Goal: Task Accomplishment & Management: Manage account settings

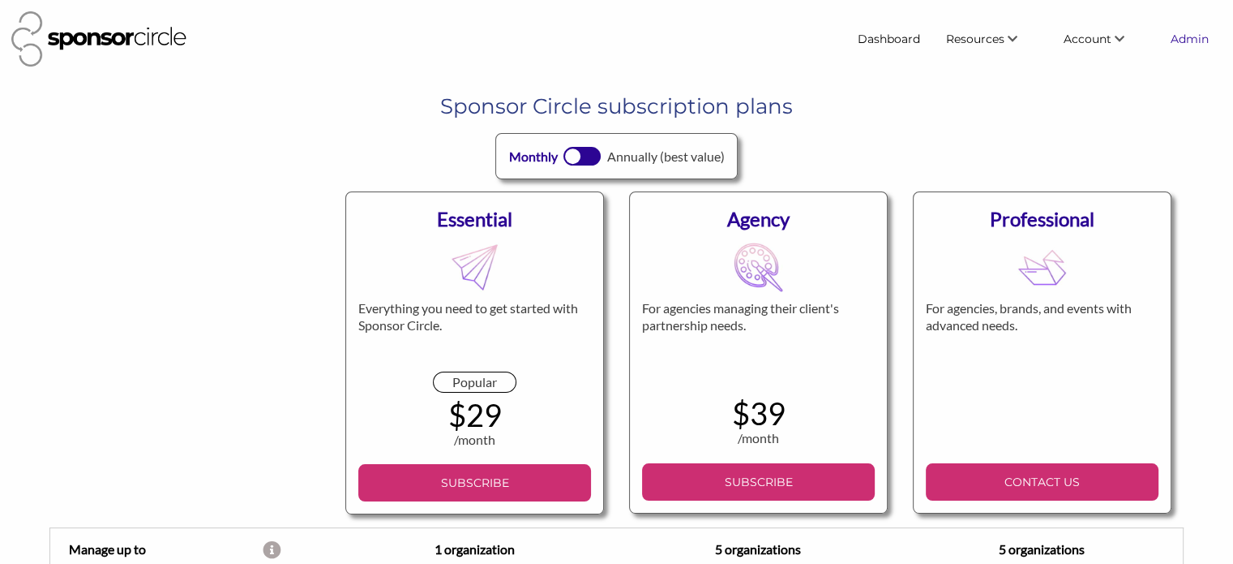
click at [1182, 38] on link "Admin" at bounding box center [1190, 38] width 64 height 29
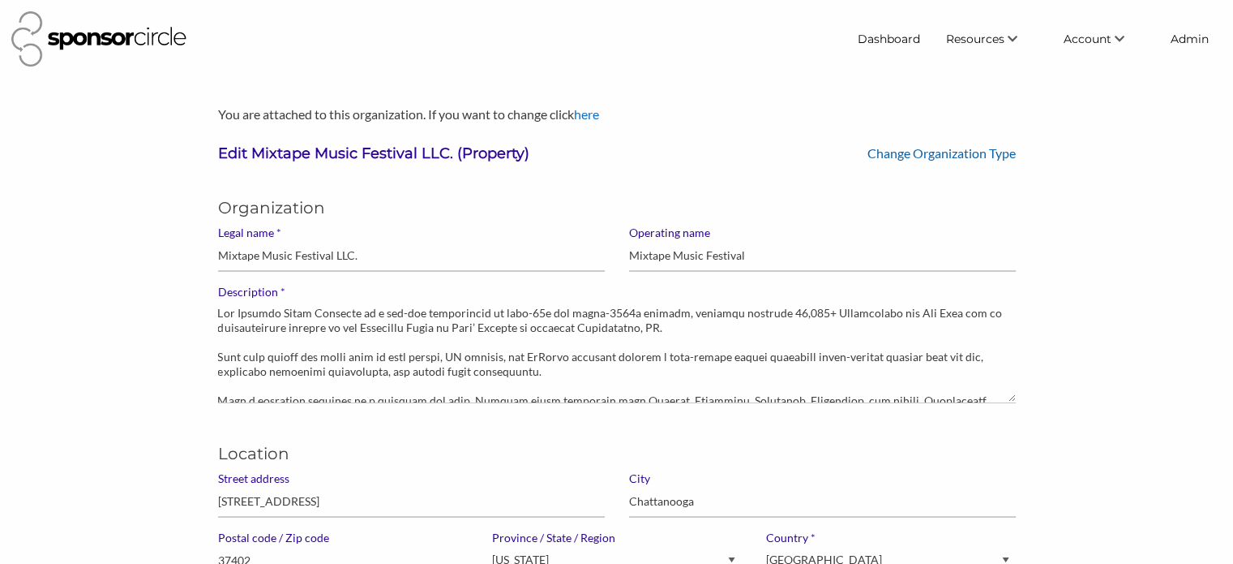
click at [957, 150] on link "Change Organization Type" at bounding box center [942, 152] width 148 height 15
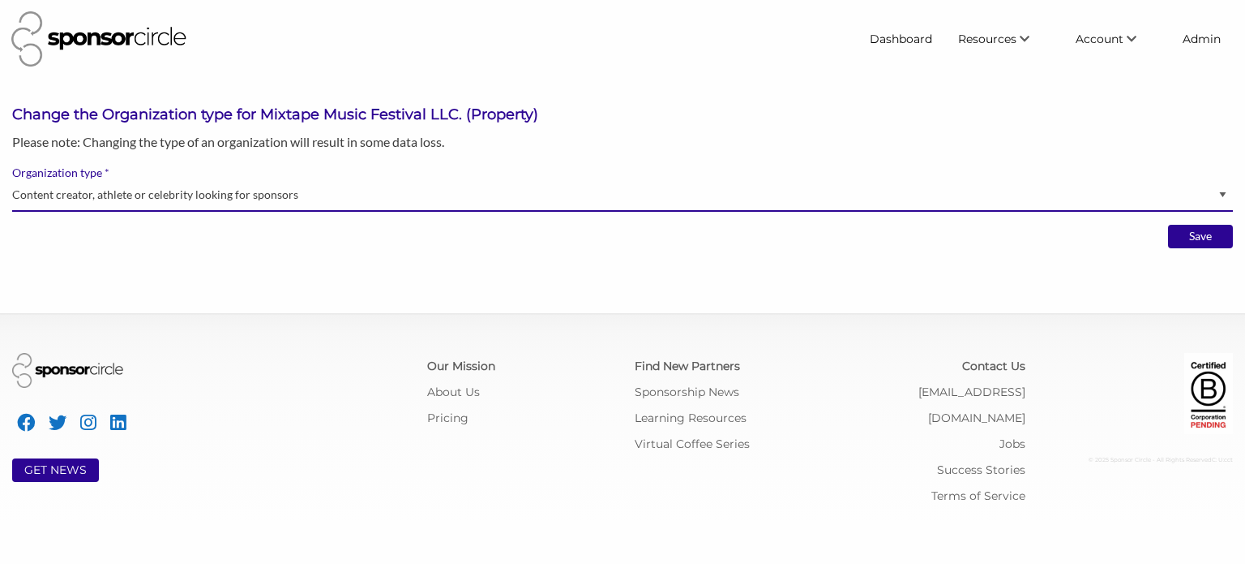
click at [322, 200] on select "Brand manager looking to sell to or sponsor events and sports teams Event organ…" at bounding box center [622, 196] width 1221 height 32
select select "Property"
click at [12, 180] on select "Brand manager looking to sell to or sponsor events and sports teams Event organ…" at bounding box center [622, 196] width 1221 height 32
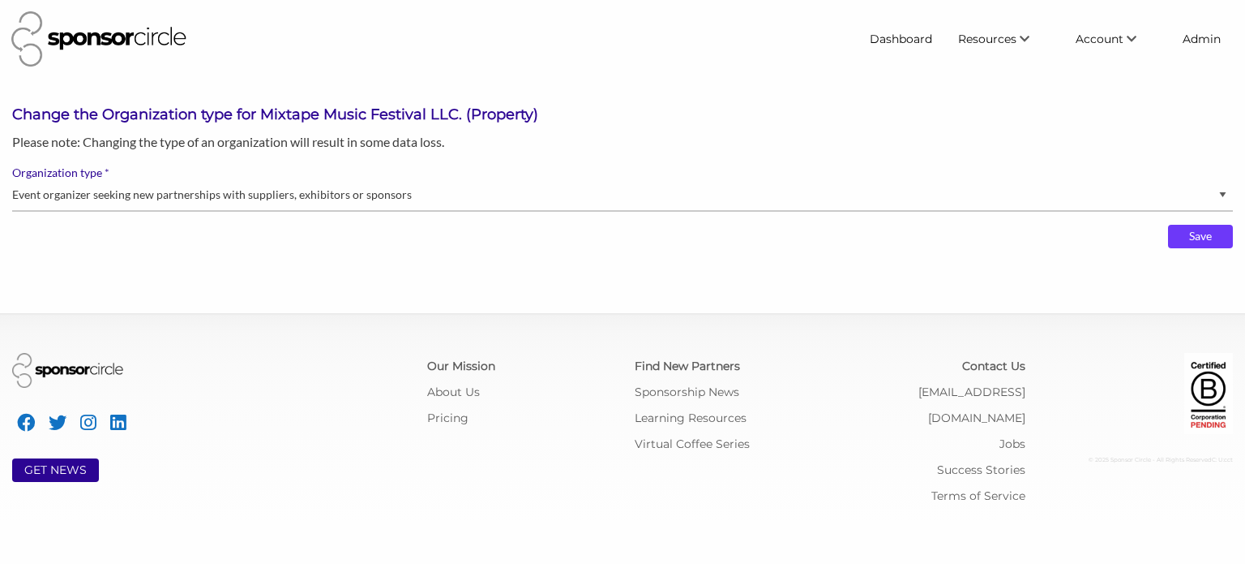
click at [1201, 232] on input "Save" at bounding box center [1200, 237] width 65 height 24
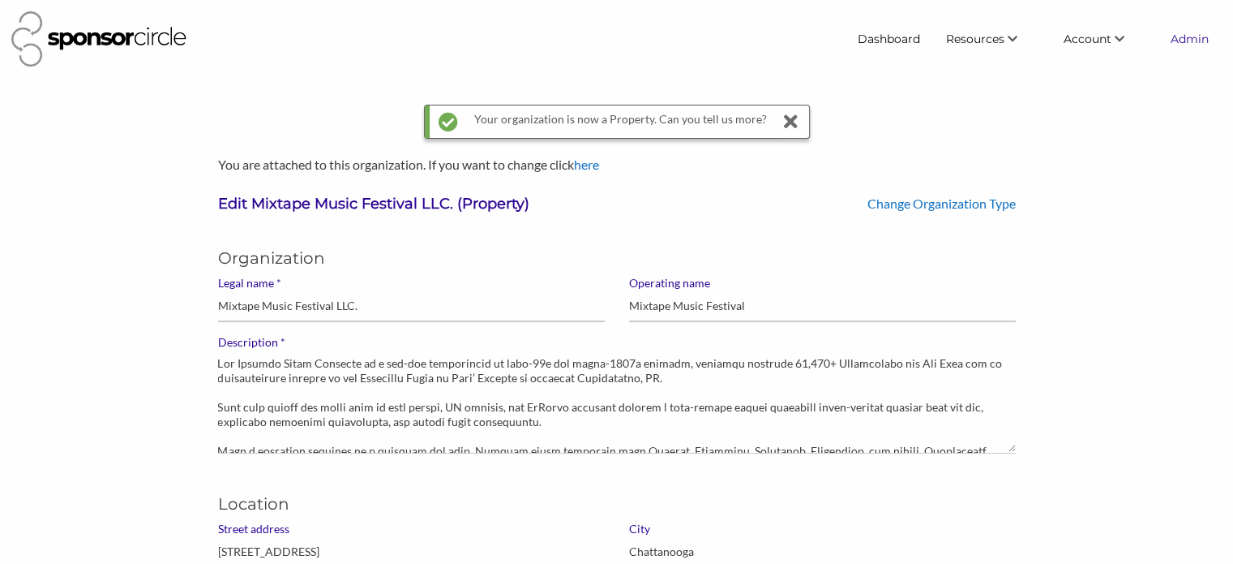
click at [1186, 41] on link "Admin" at bounding box center [1190, 38] width 64 height 29
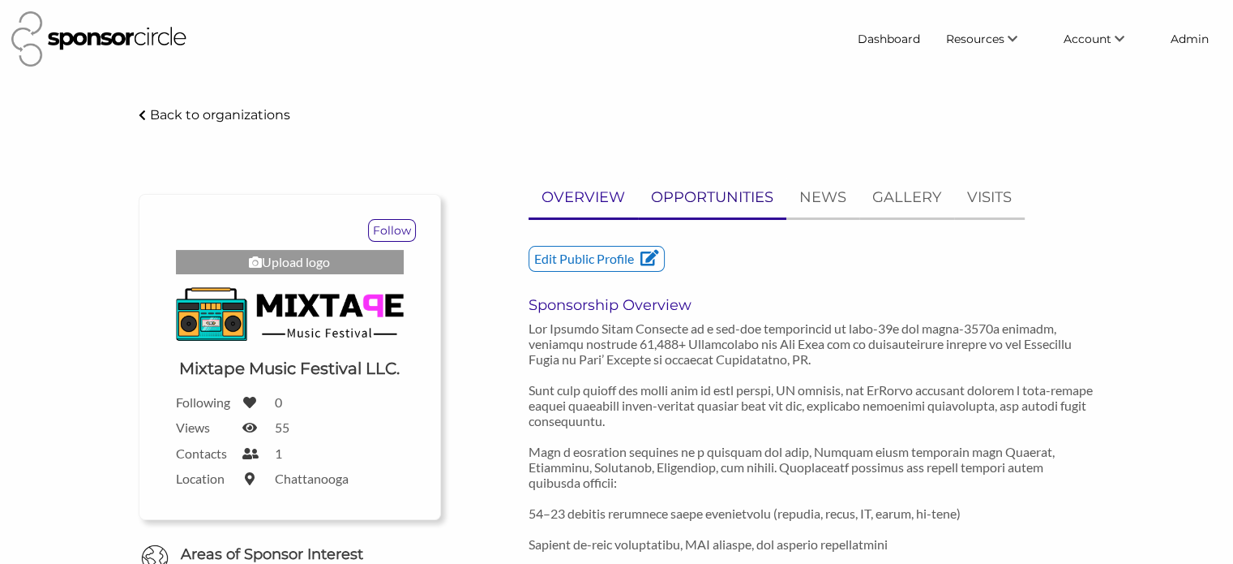
click at [700, 198] on p "OPPORTUNITIES" at bounding box center [712, 198] width 122 height 24
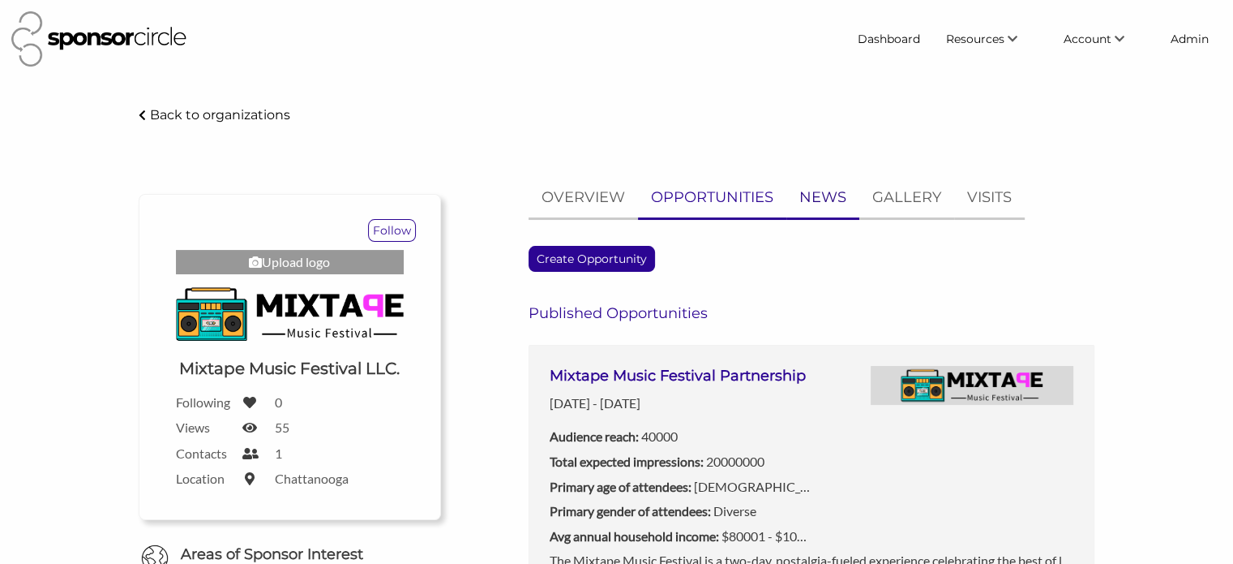
click at [826, 195] on p "NEWS" at bounding box center [822, 198] width 47 height 24
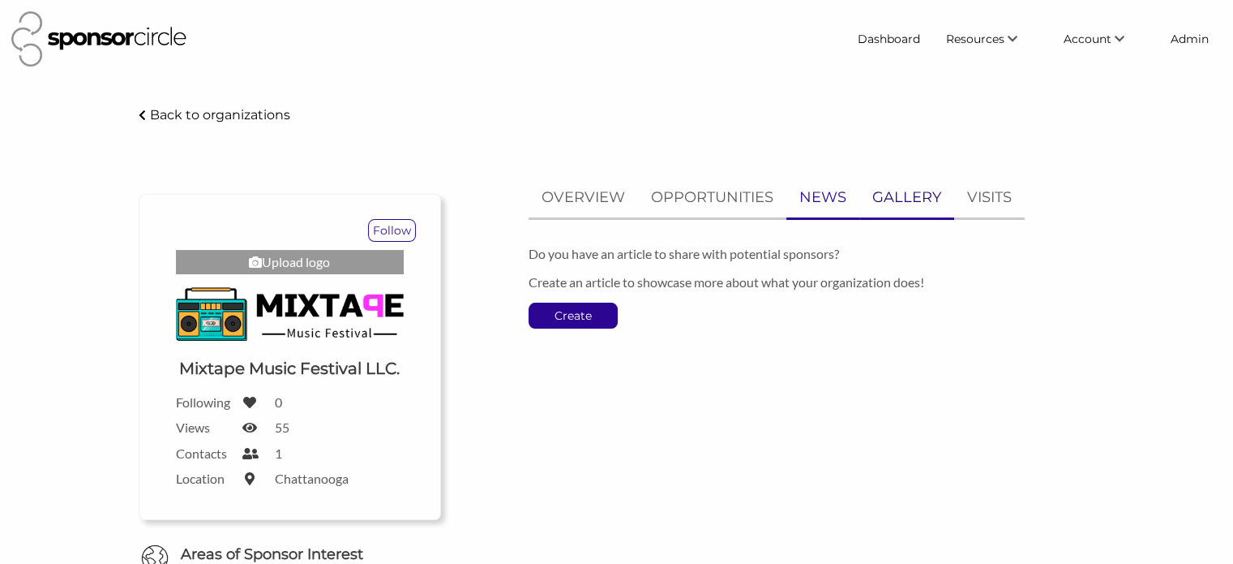
click at [902, 187] on p "GALLERY" at bounding box center [906, 198] width 69 height 24
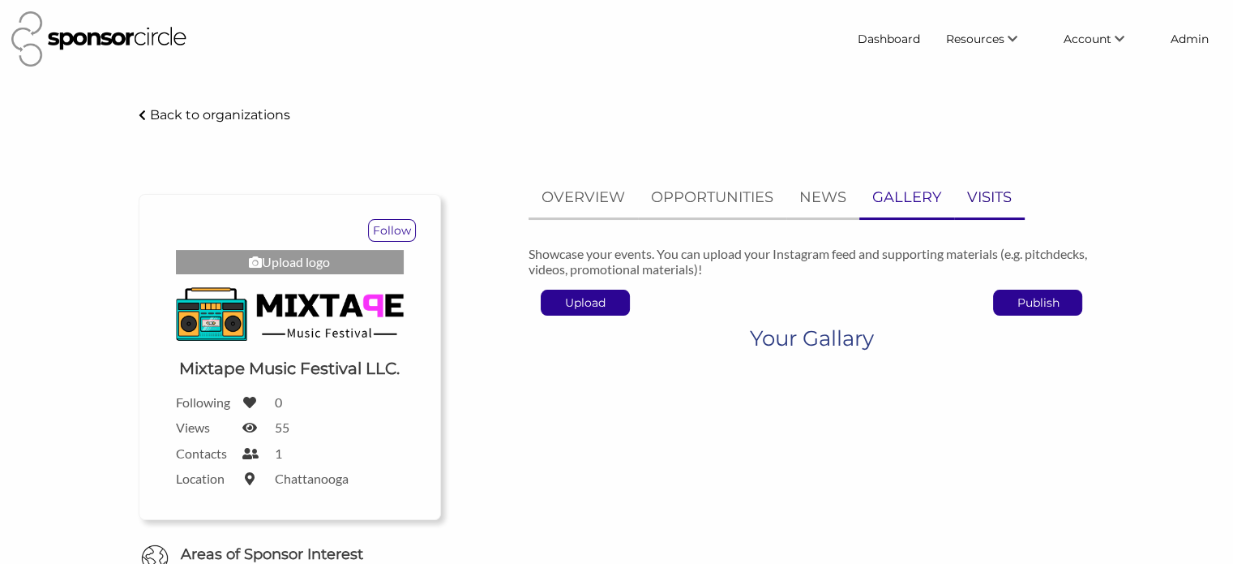
click at [983, 187] on p "VISITS" at bounding box center [989, 198] width 45 height 24
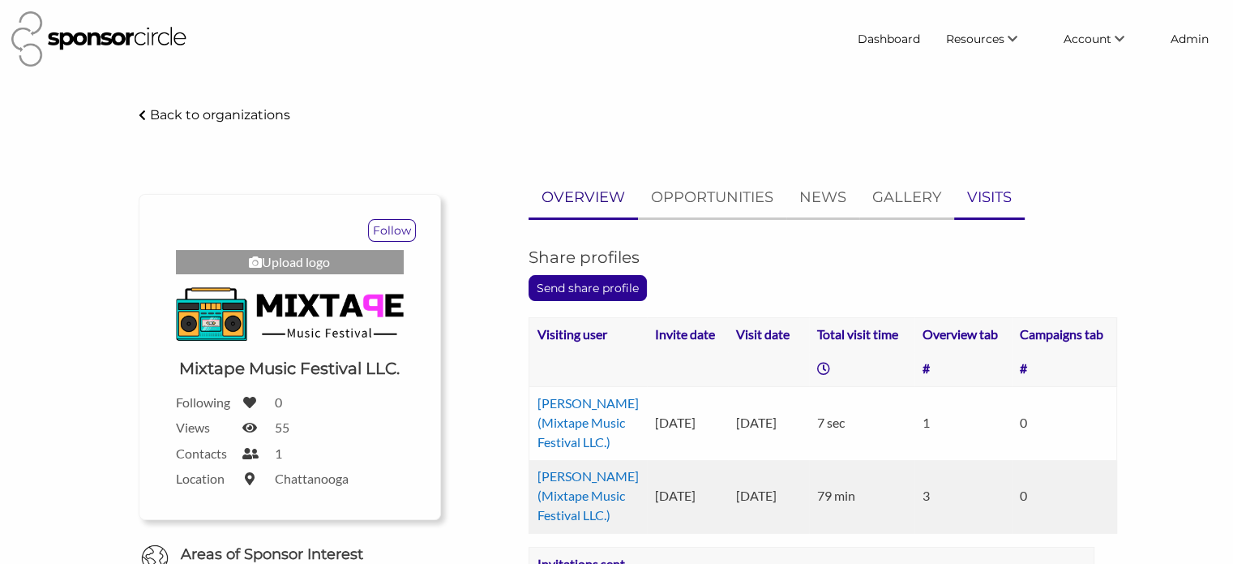
click at [563, 187] on p "OVERVIEW" at bounding box center [584, 198] width 84 height 24
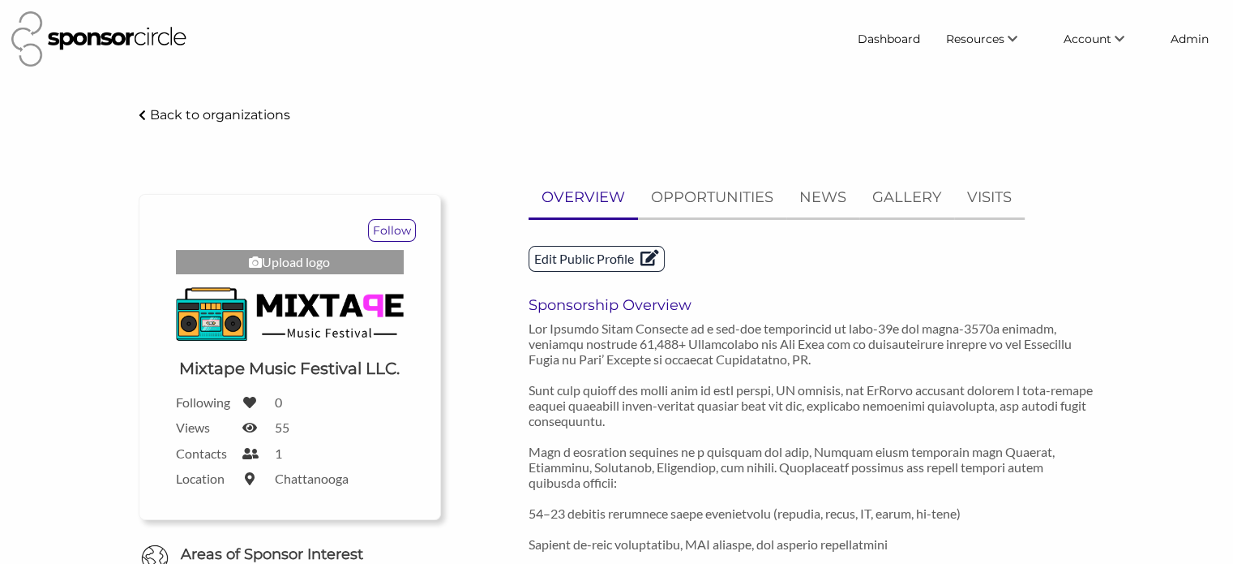
click at [602, 259] on p "Edit Public Profile" at bounding box center [596, 258] width 135 height 24
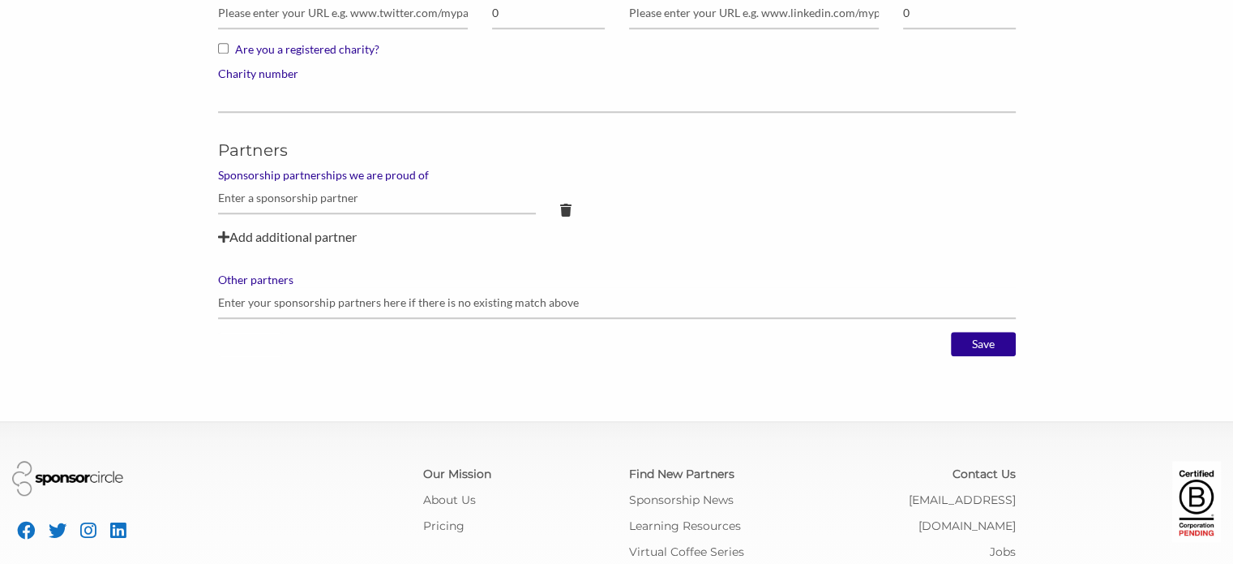
scroll to position [1297, 0]
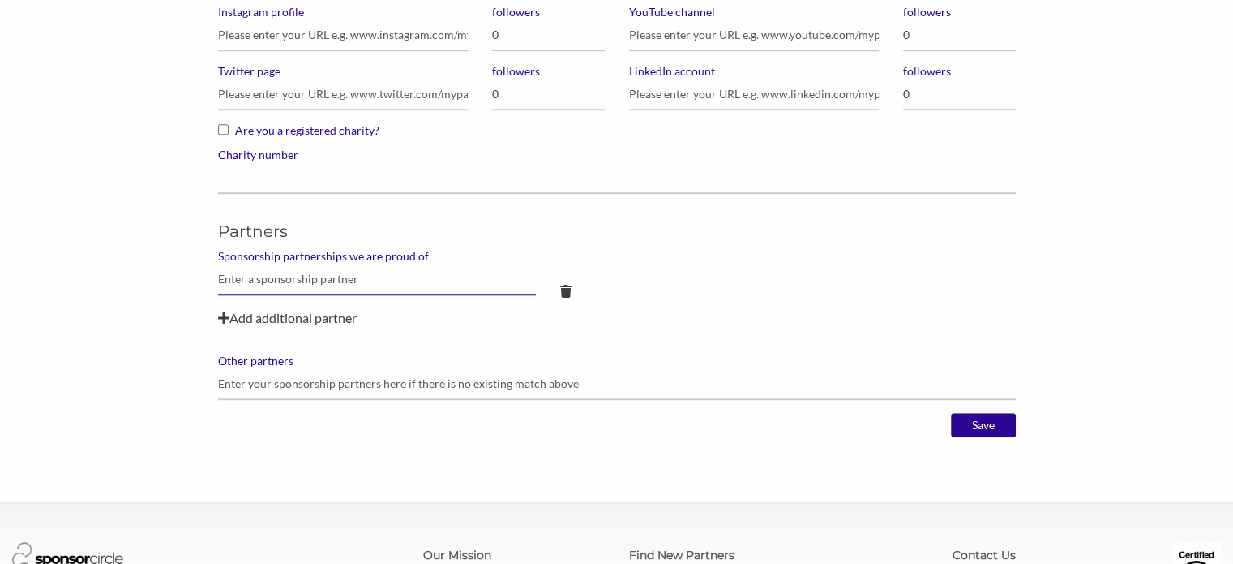
drag, startPoint x: 253, startPoint y: 281, endPoint x: 260, endPoint y: 275, distance: 9.2
click at [253, 281] on input "text" at bounding box center [377, 280] width 319 height 32
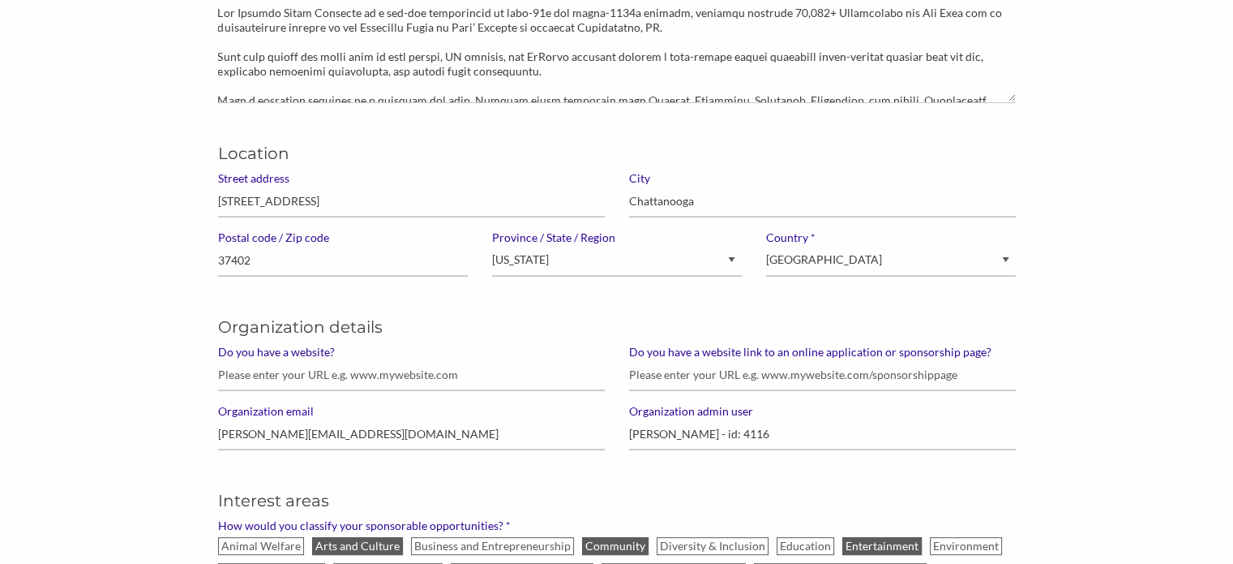
scroll to position [405, 0]
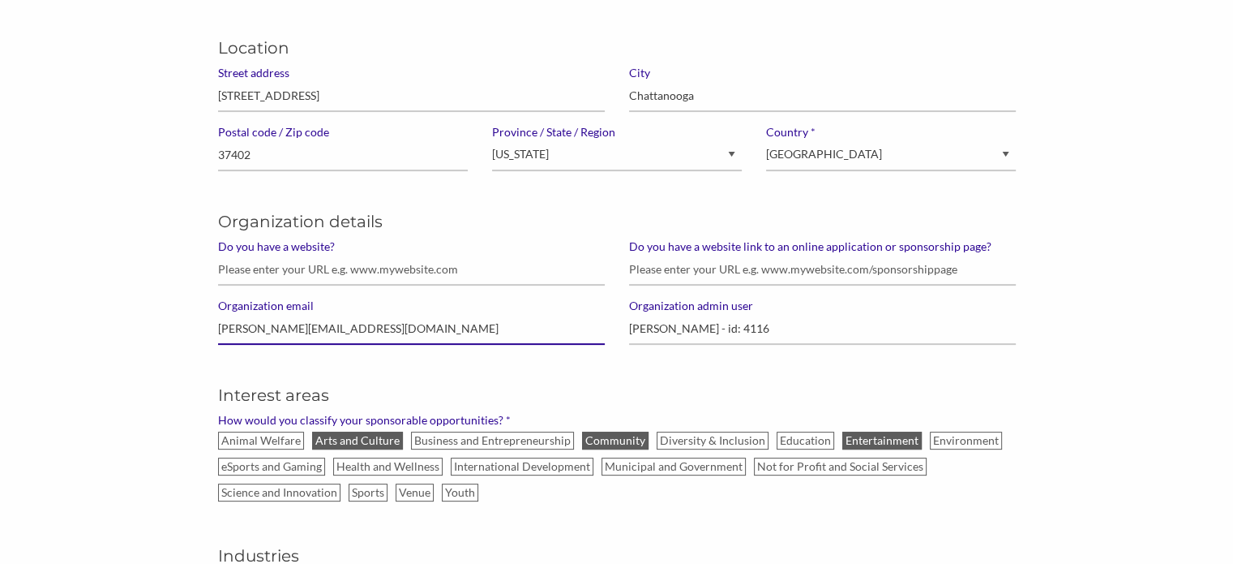
drag, startPoint x: 415, startPoint y: 328, endPoint x: 202, endPoint y: 353, distance: 214.6
click at [201, 352] on div "You are attached to this organization. If you want to change click here Edit Mi…" at bounding box center [616, 520] width 1233 height 1643
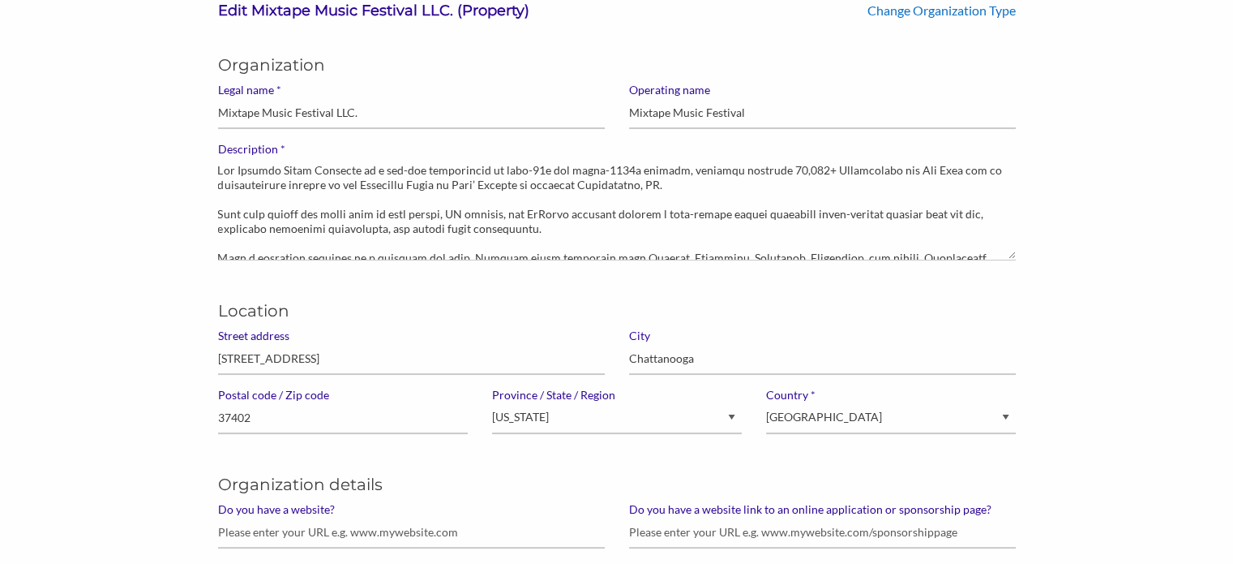
scroll to position [0, 0]
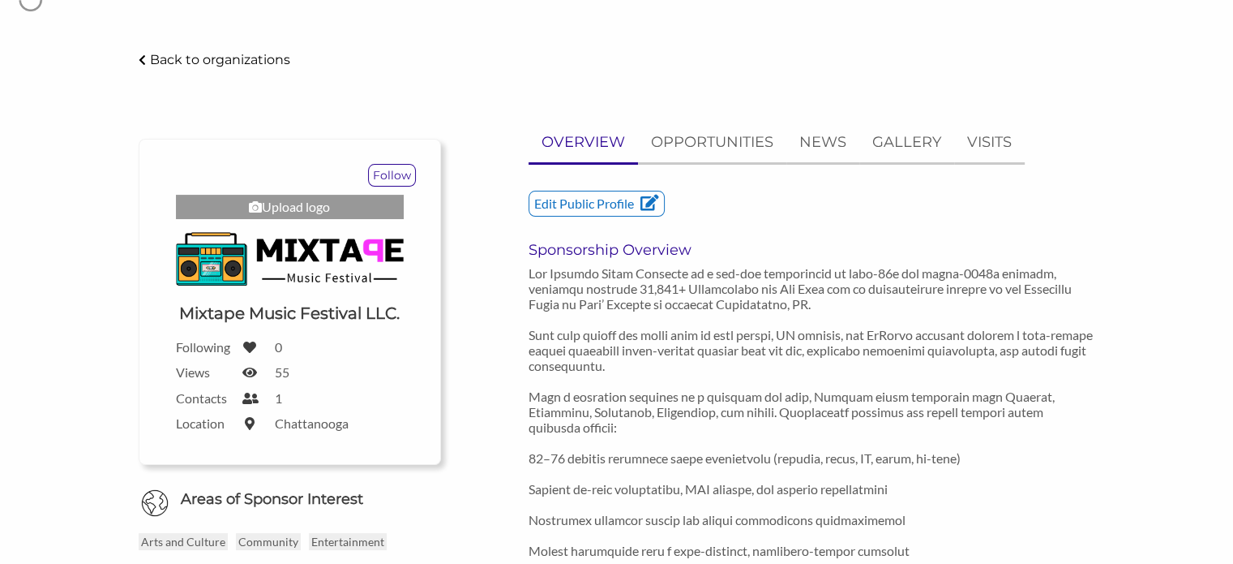
scroll to position [81, 0]
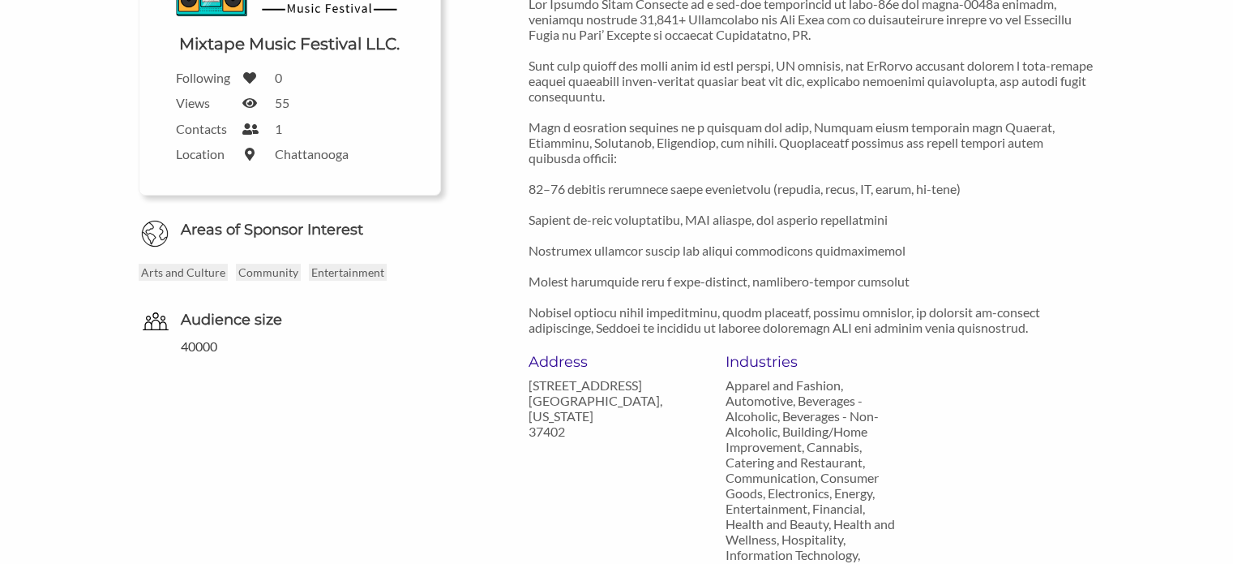
click at [1130, 294] on div "Mixtape Music Festival LLC. - Sponsor Circle Back to organizations Follow Uploa…" at bounding box center [617, 462] width 1086 height 1365
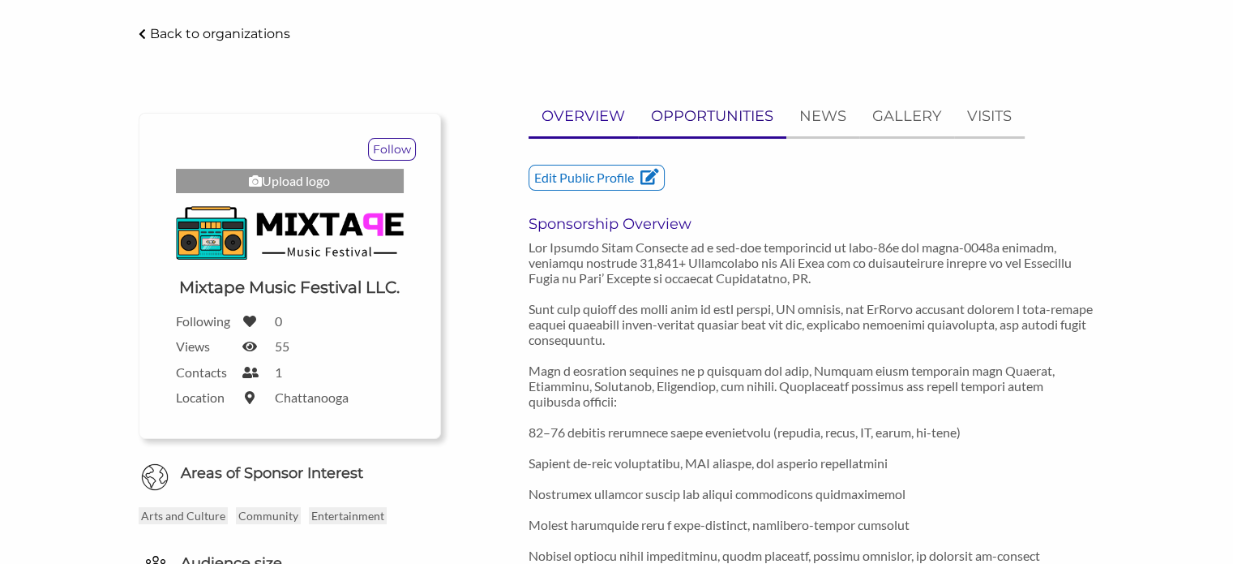
click at [730, 118] on p "OPPORTUNITIES" at bounding box center [712, 117] width 122 height 24
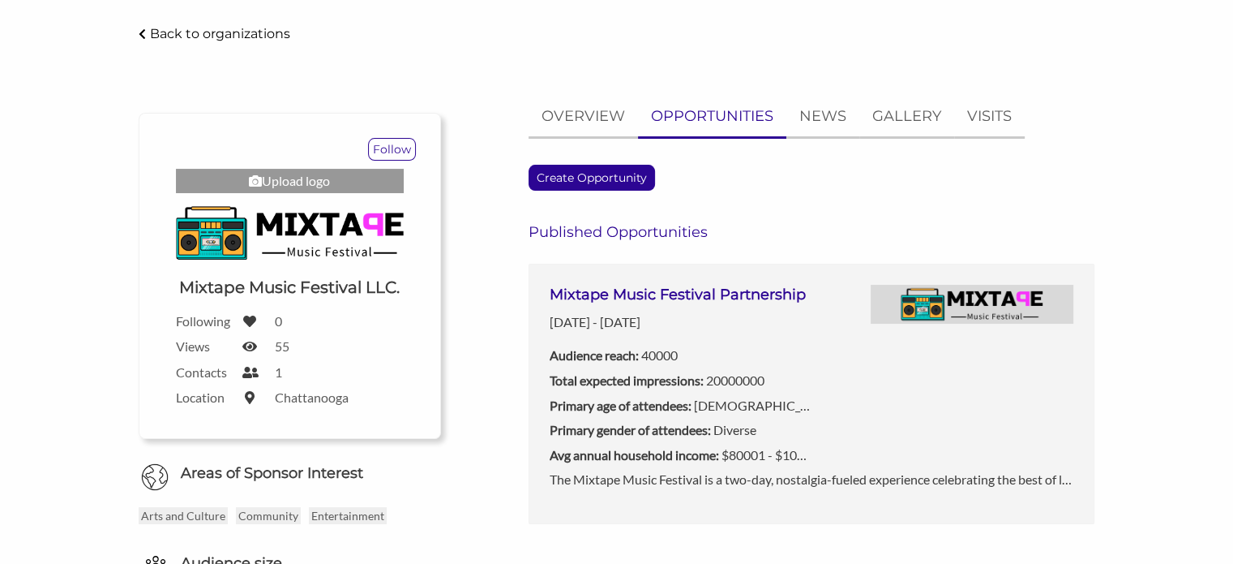
click at [671, 366] on div "Mixtape Music Festival Partnership Apr 24, 2026 - Apr 25, 2026 Audience reach: …" at bounding box center [681, 377] width 262 height 185
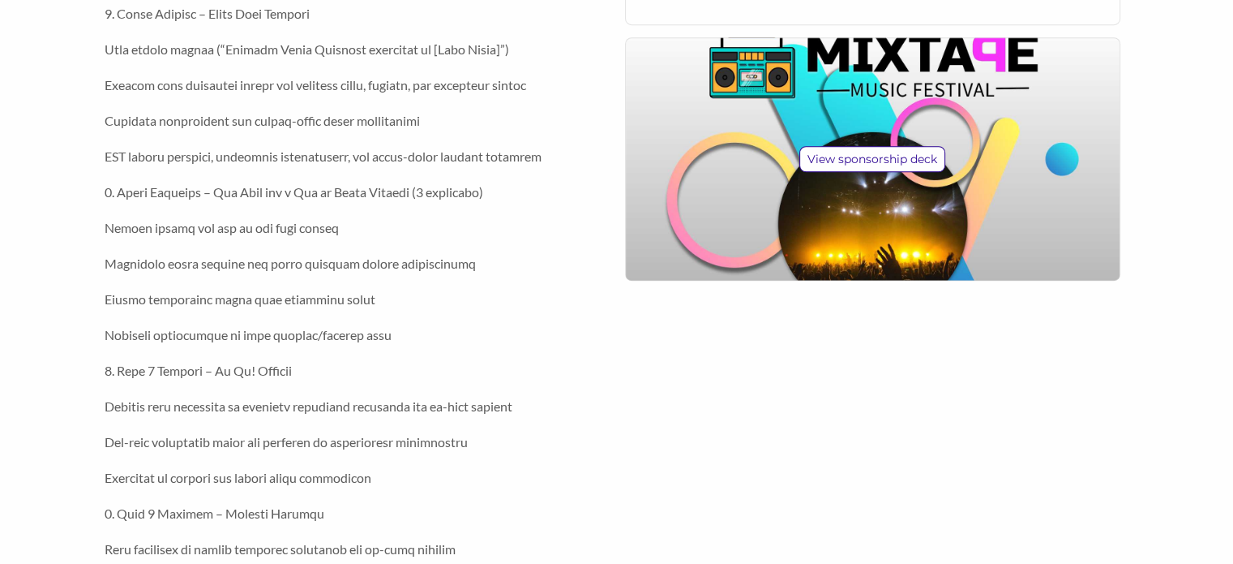
scroll to position [973, 0]
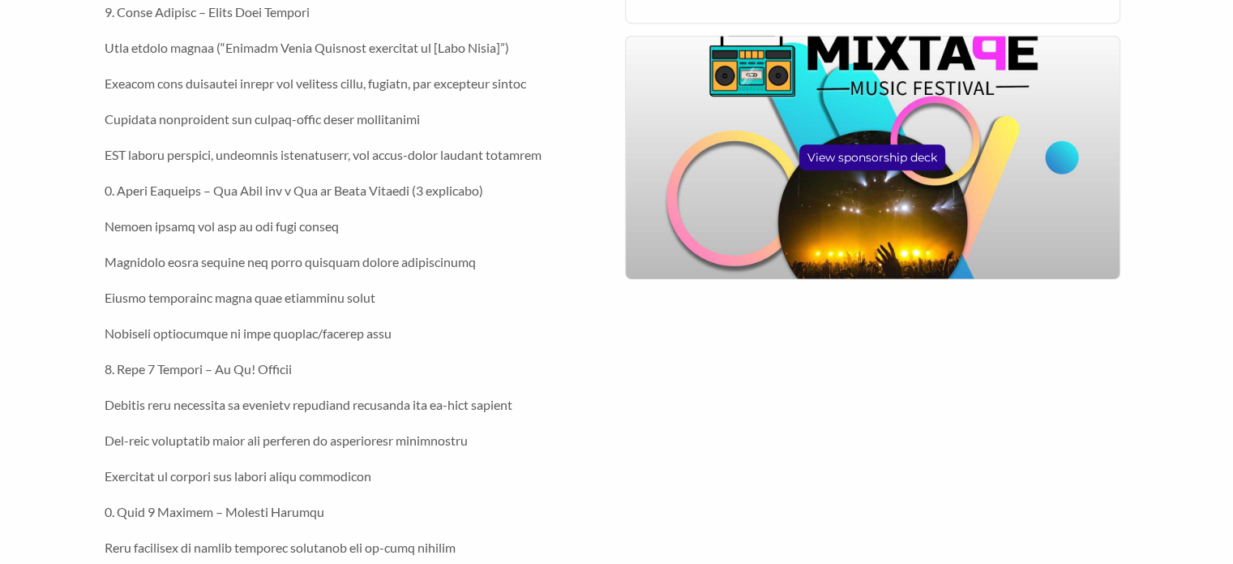
drag, startPoint x: 869, startPoint y: 200, endPoint x: 890, endPoint y: 156, distance: 48.6
click at [869, 200] on div "View sponsorship deck" at bounding box center [872, 157] width 495 height 243
click at [891, 155] on p "View sponsorship deck" at bounding box center [872, 157] width 144 height 24
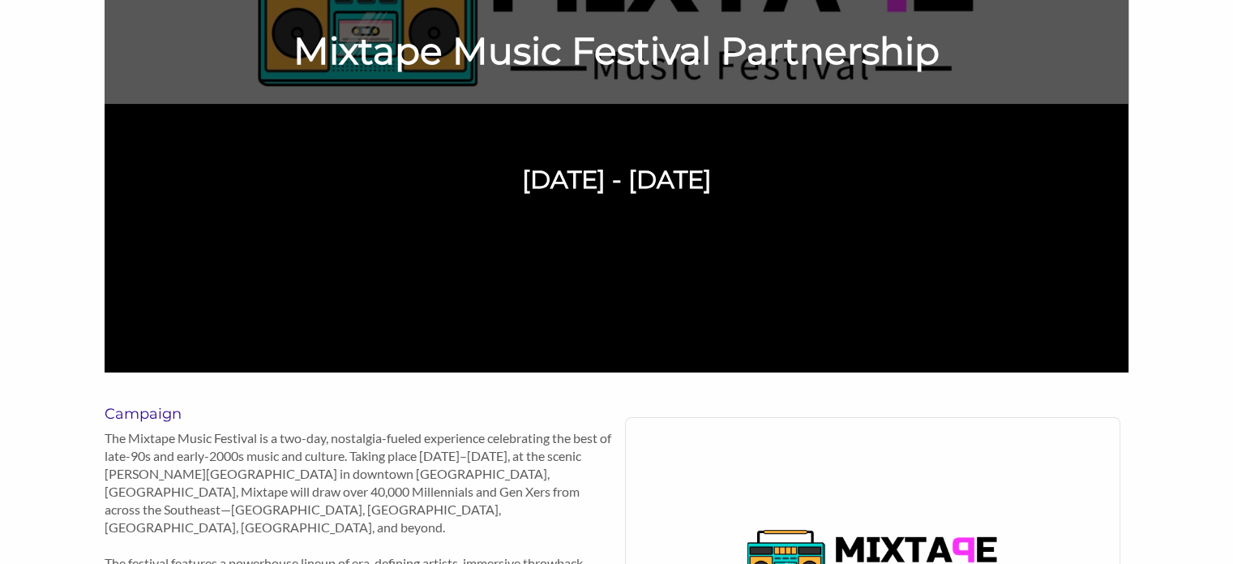
scroll to position [0, 0]
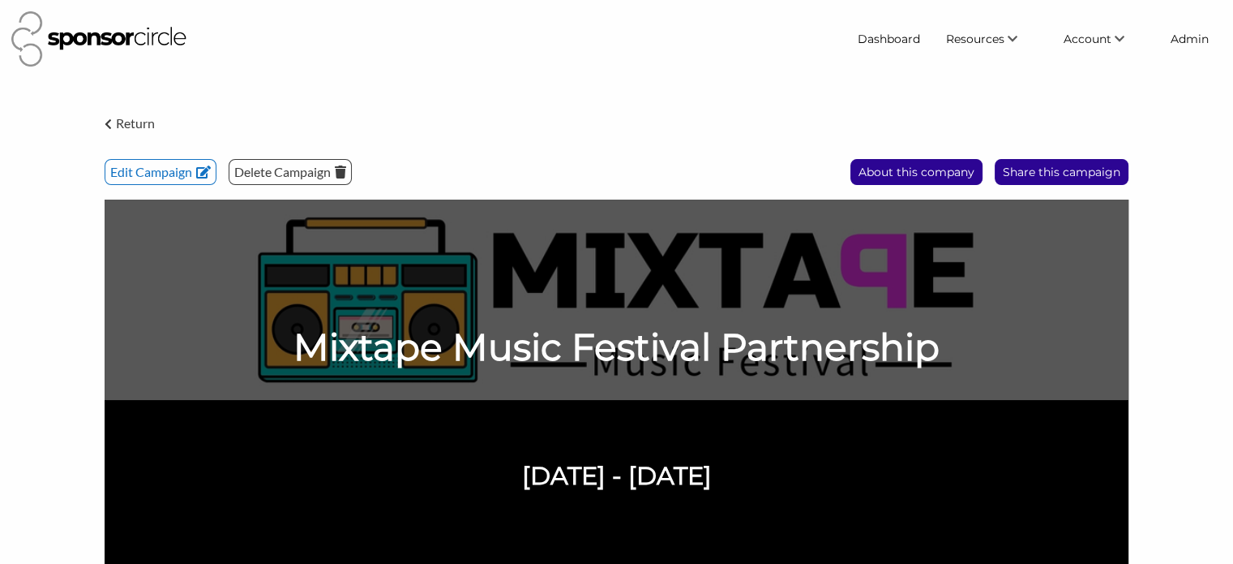
click at [136, 119] on p "Return" at bounding box center [135, 123] width 39 height 21
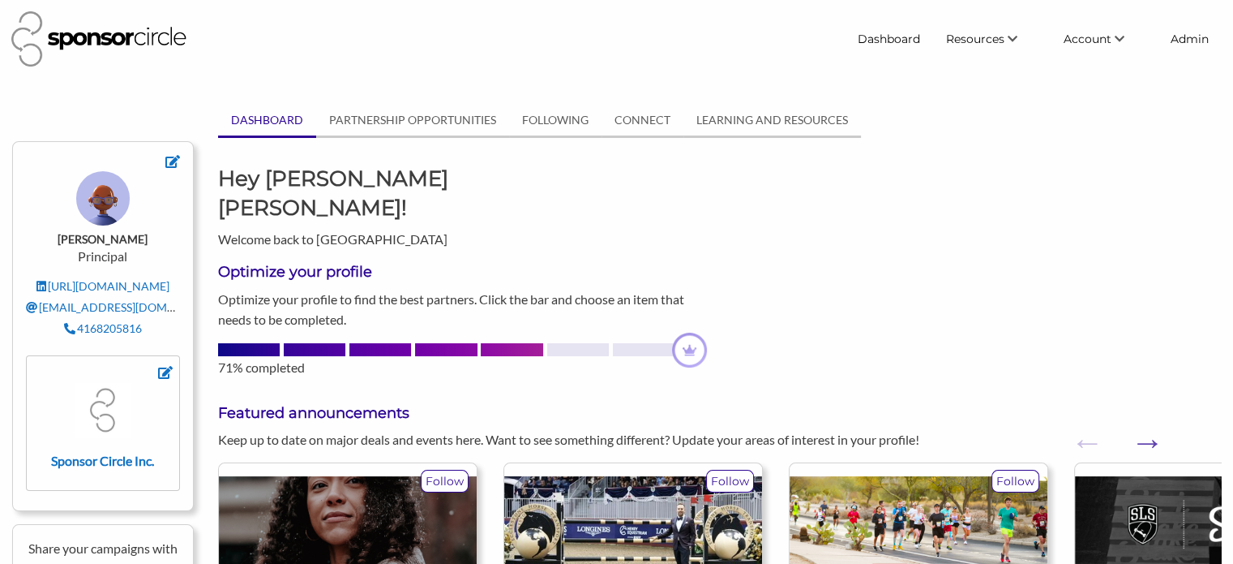
click at [686, 54] on div at bounding box center [427, 38] width 833 height 55
